Goal: Navigation & Orientation: Understand site structure

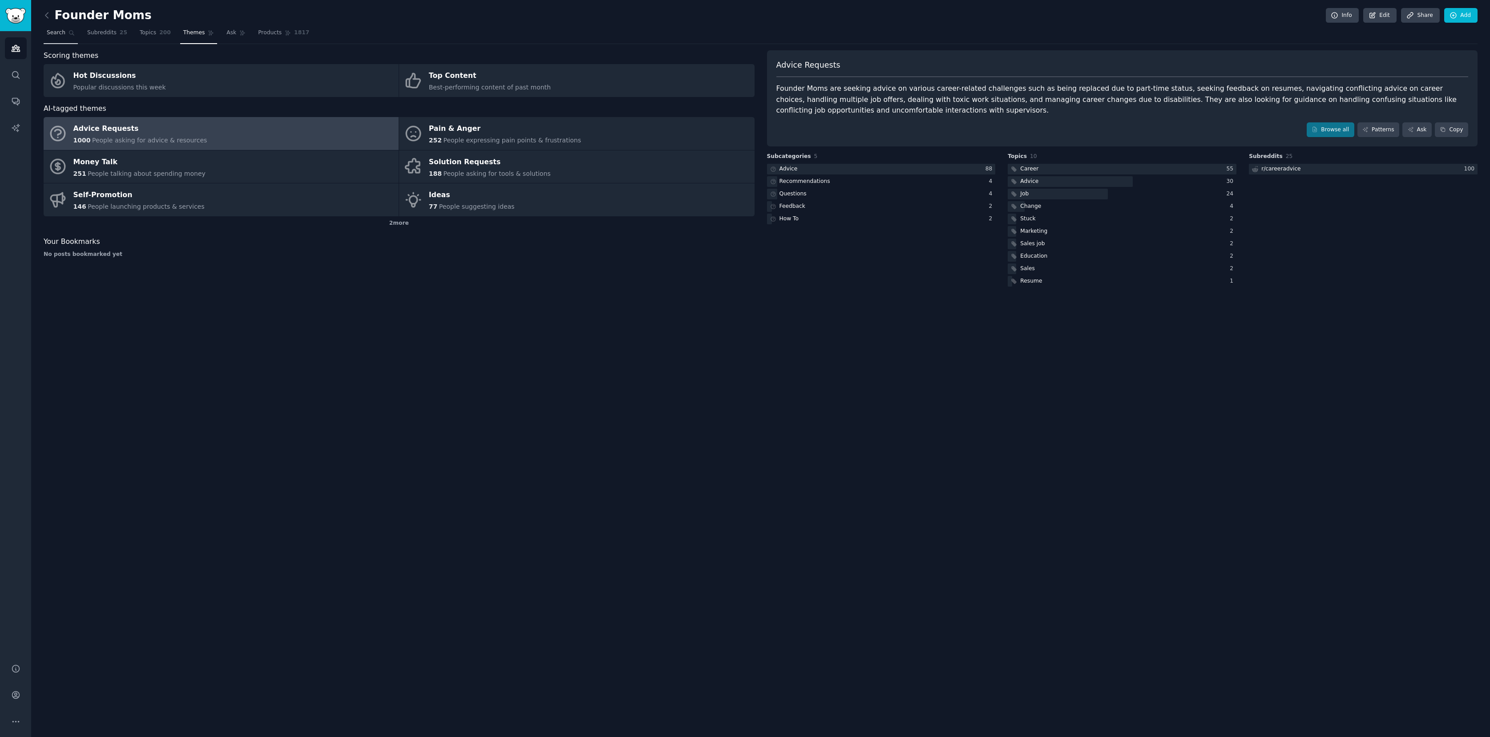
click at [65, 38] on link "Search" at bounding box center [61, 35] width 34 height 18
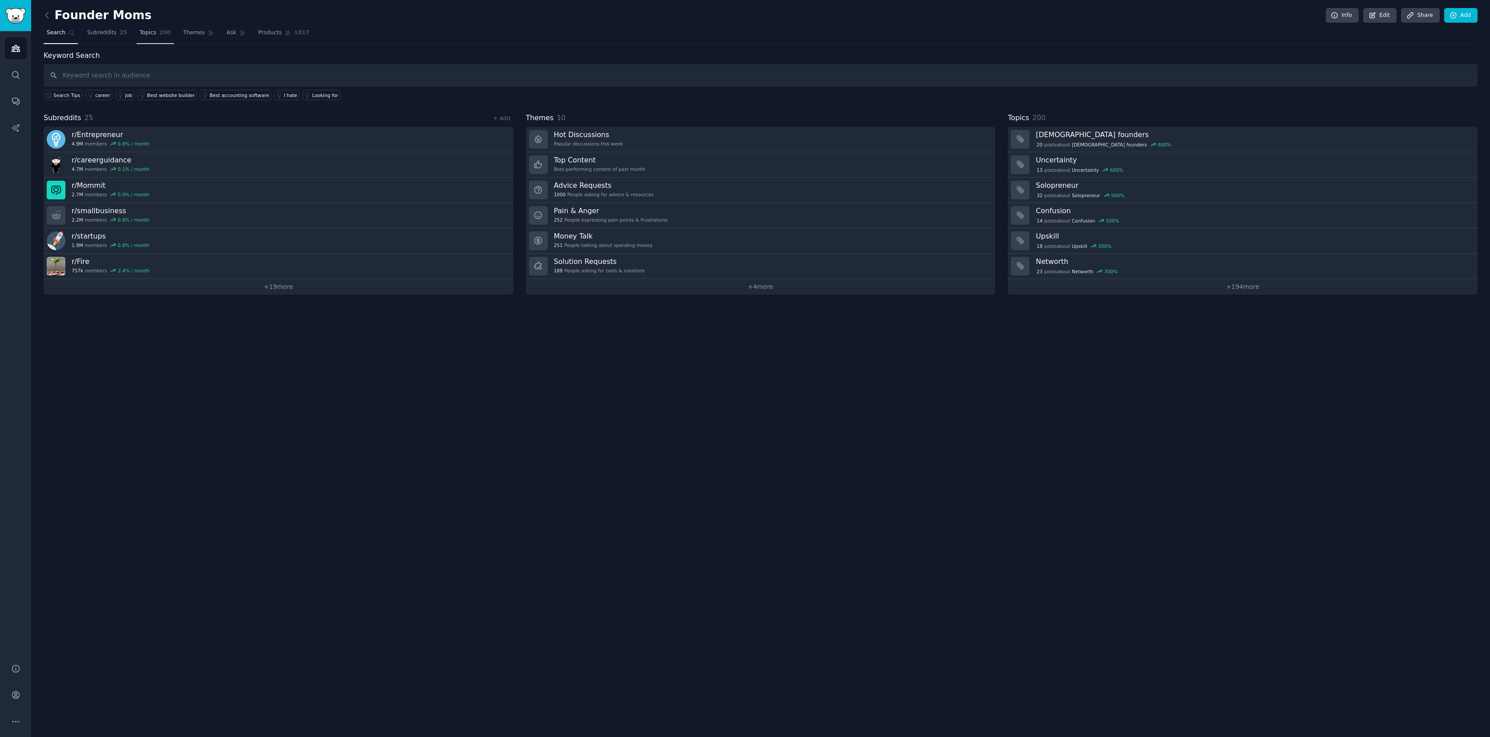
click at [143, 36] on span "Topics" at bounding box center [148, 33] width 16 height 8
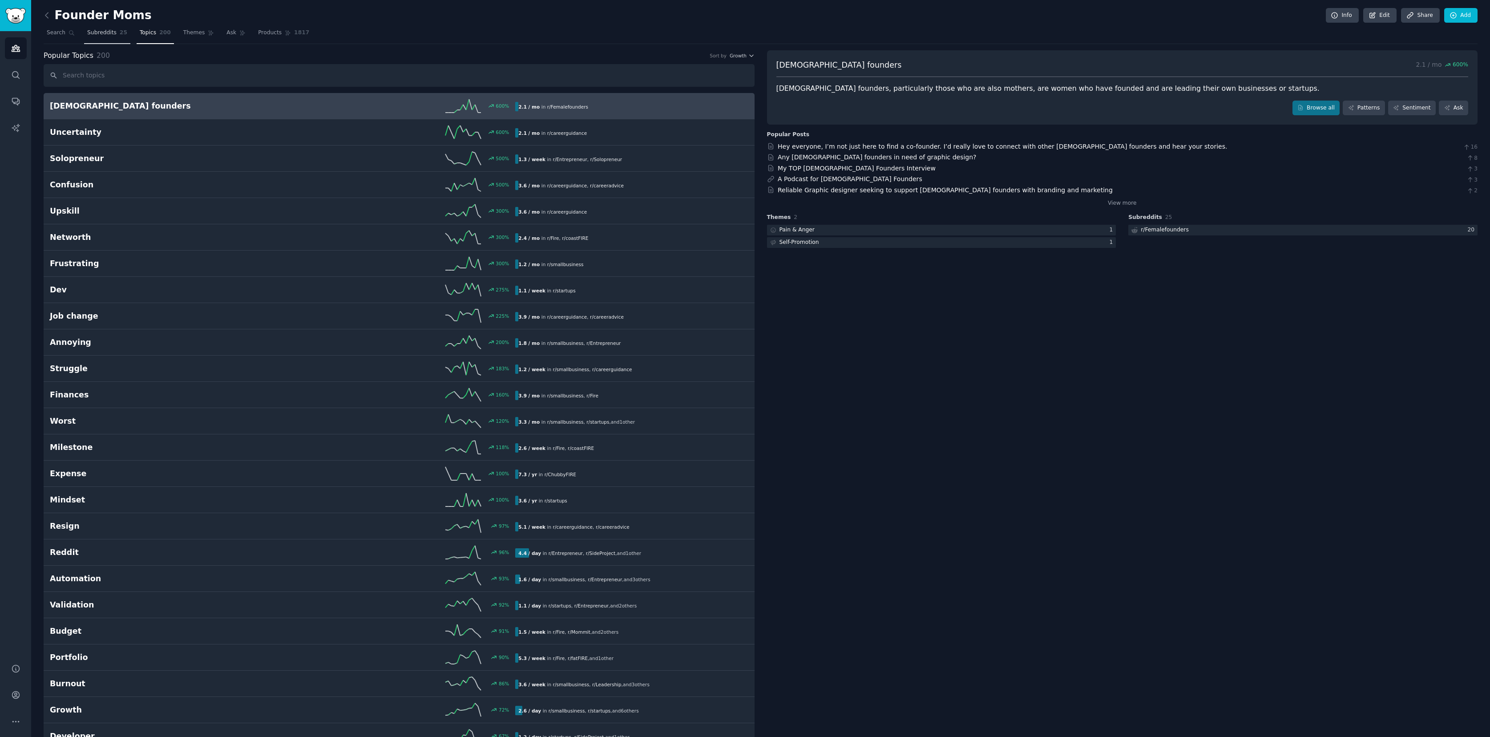
click at [107, 30] on span "Subreddits" at bounding box center [101, 33] width 29 height 8
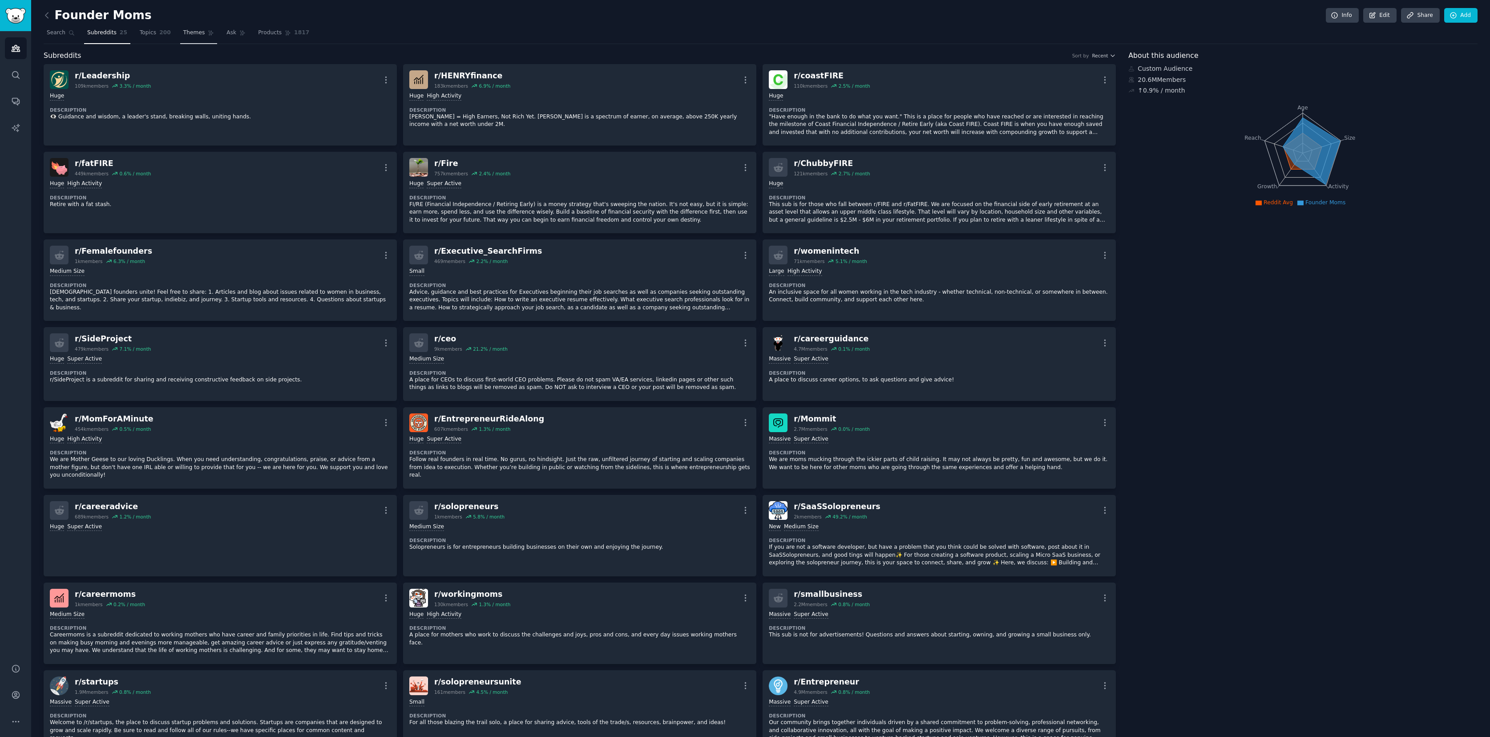
click at [204, 34] on link "Themes" at bounding box center [198, 35] width 37 height 18
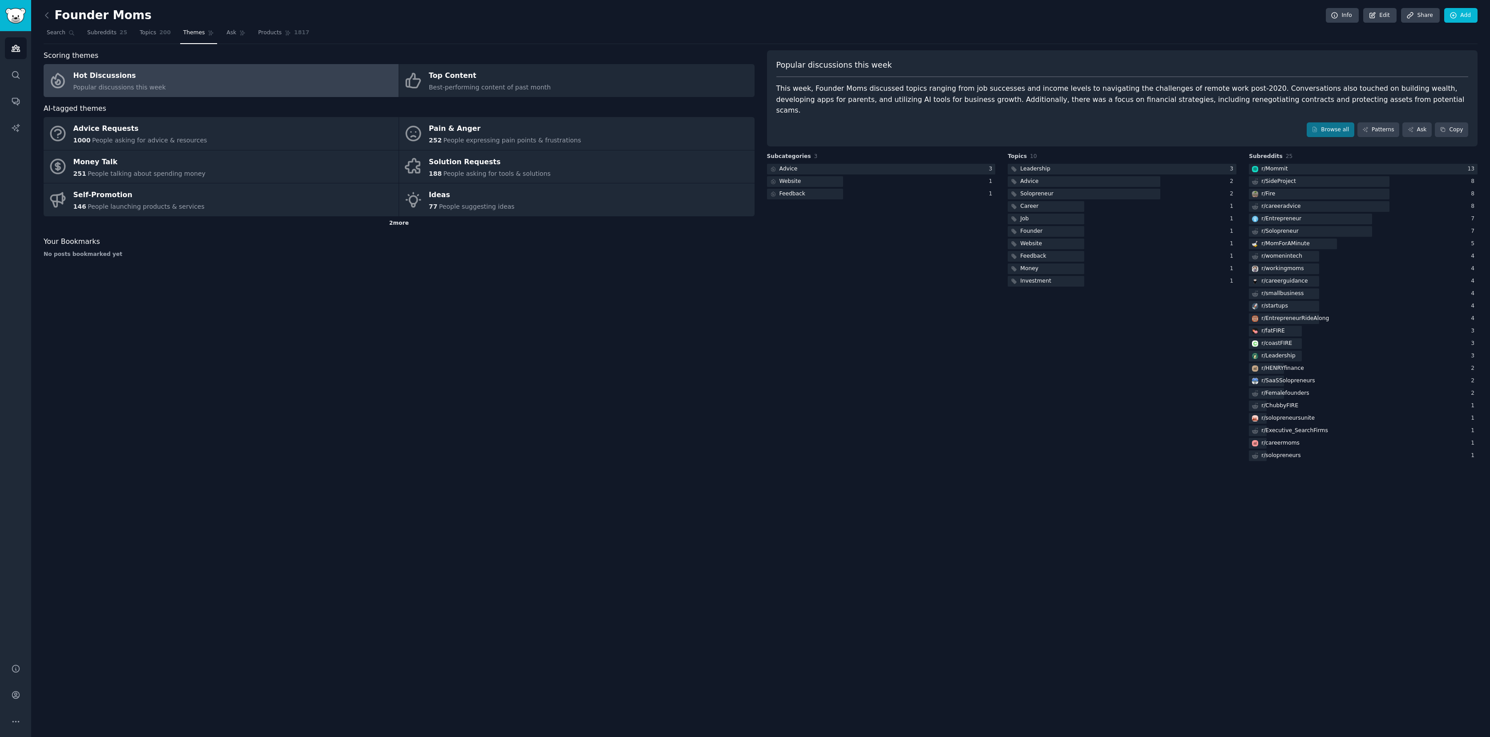
click at [406, 221] on div "2 more" at bounding box center [399, 223] width 711 height 14
